Goal: Check status: Check status

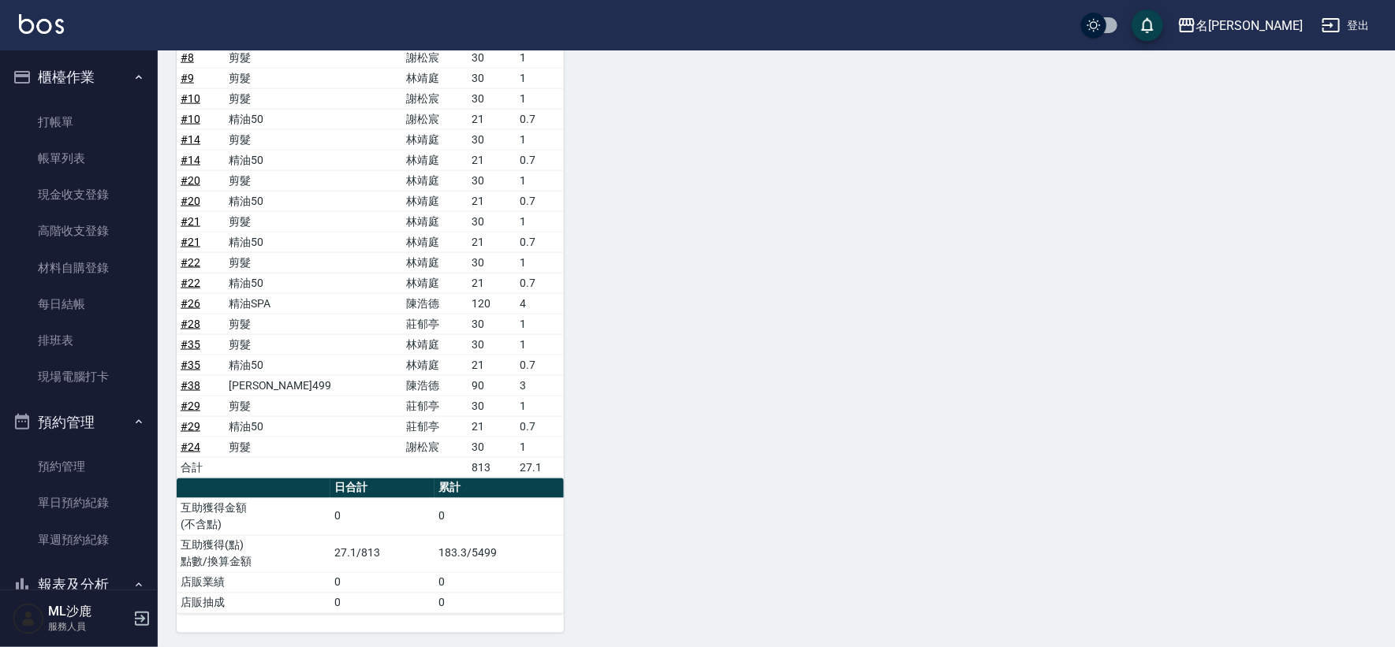
scroll to position [438, 0]
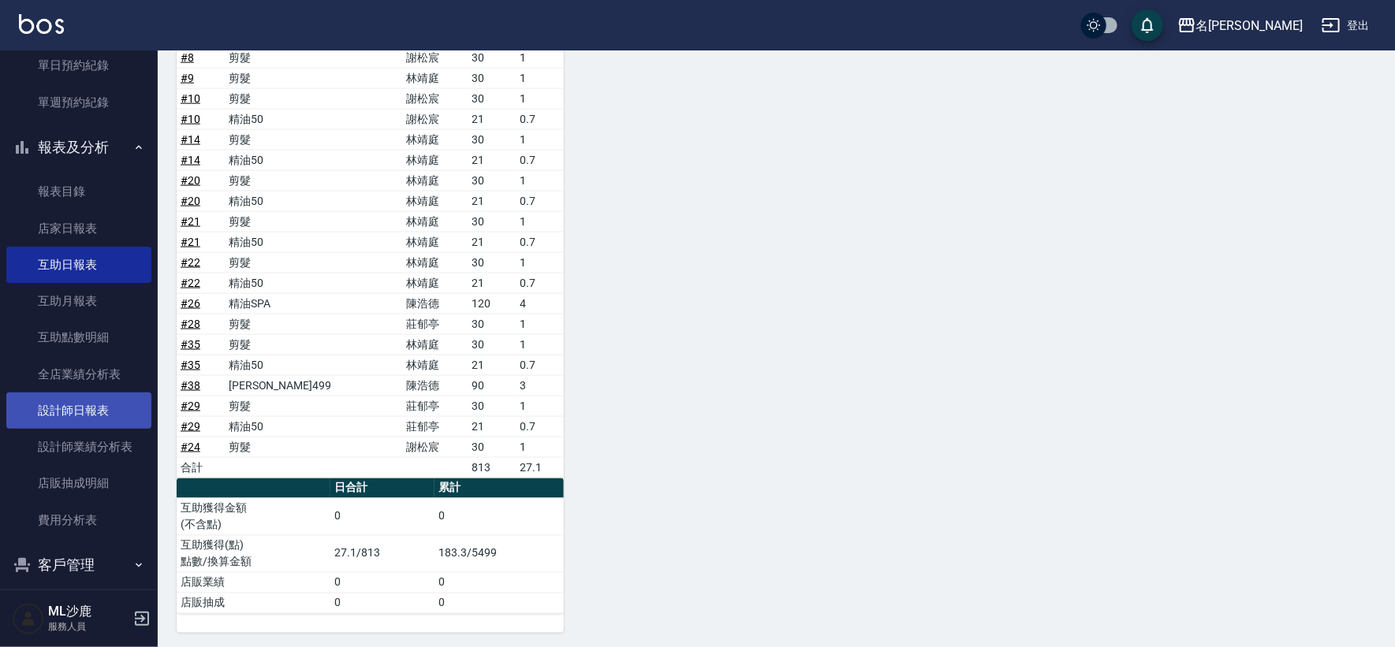
click at [86, 402] on link "設計師日報表" at bounding box center [78, 411] width 145 height 36
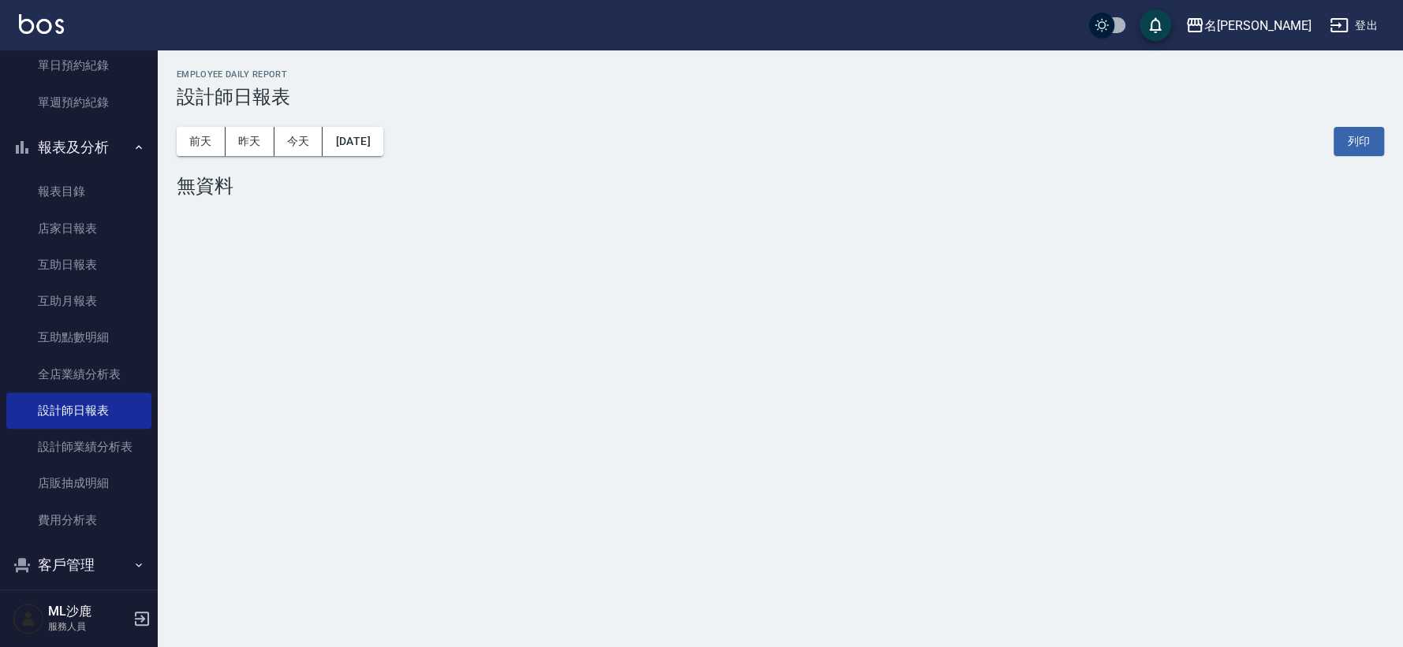
click at [249, 155] on div "[DATE] [DATE] [DATE] [DATE] 列印" at bounding box center [780, 141] width 1207 height 67
click at [255, 134] on button "昨天" at bounding box center [250, 141] width 49 height 29
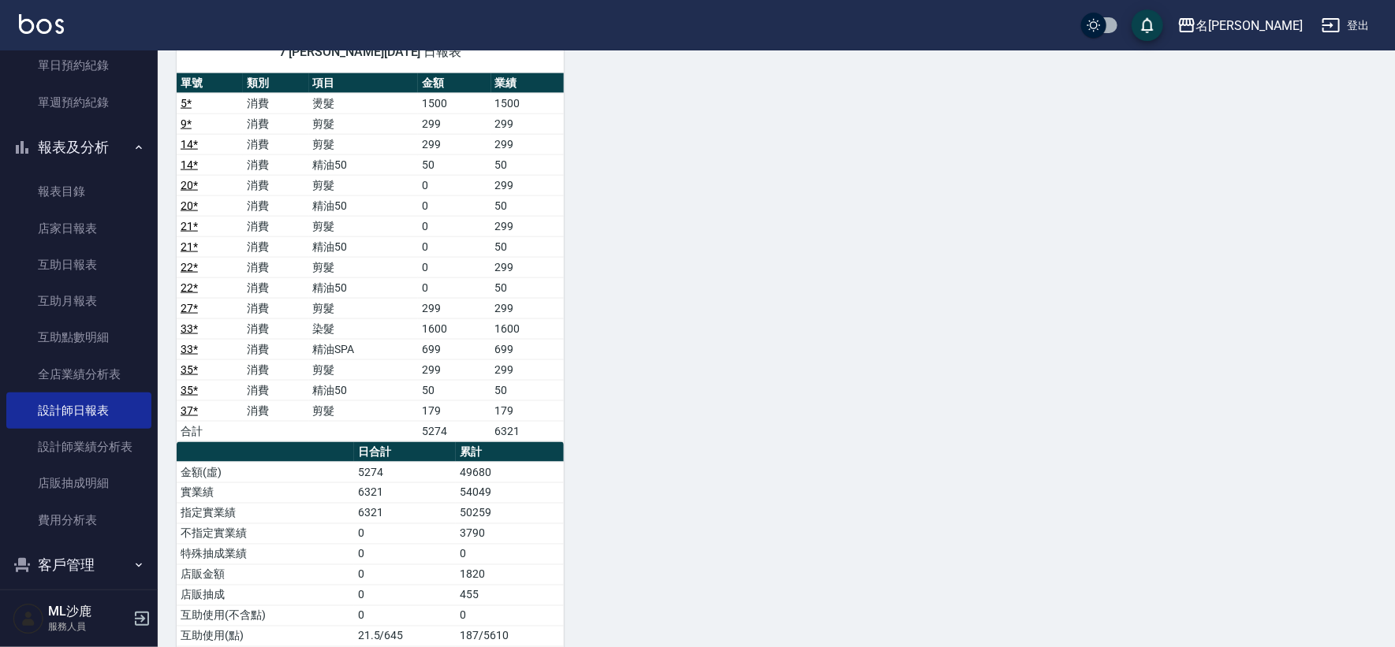
scroll to position [1084, 0]
